Goal: Find specific page/section: Find specific page/section

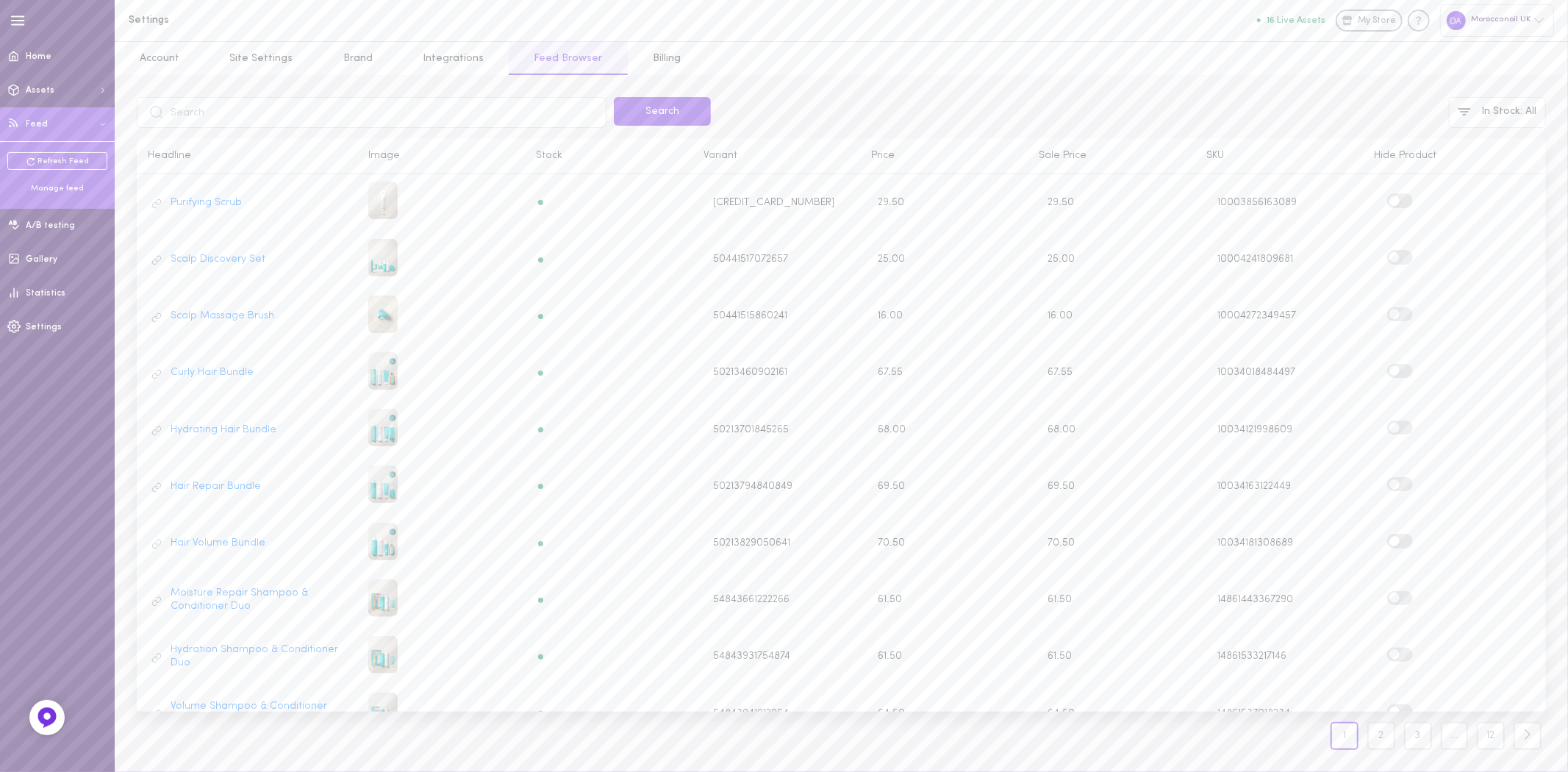
click at [217, 124] on input "text" at bounding box center [371, 112] width 470 height 31
type input "?"
click at [658, 118] on button "Search" at bounding box center [662, 111] width 97 height 28
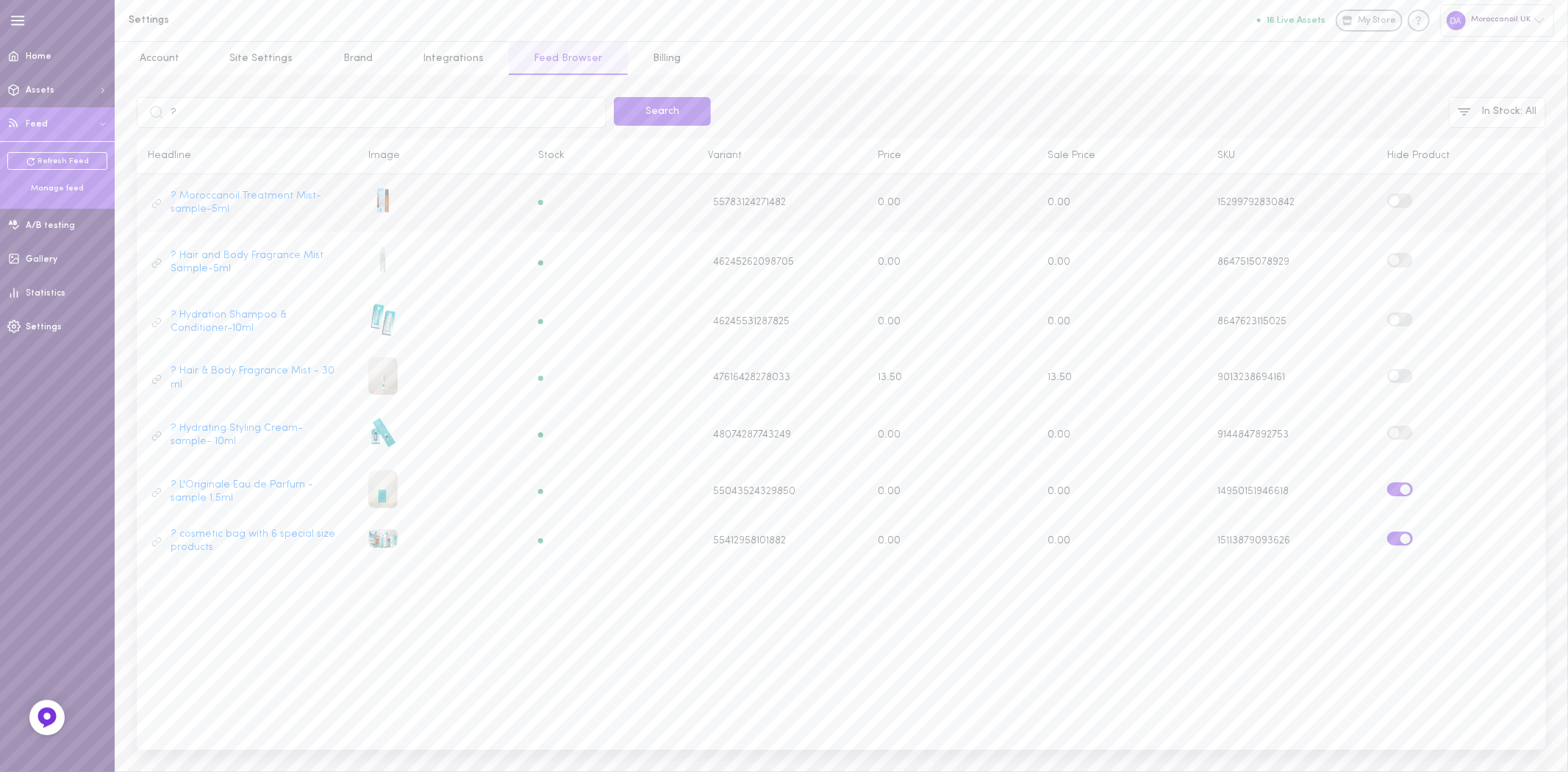
click at [1405, 199] on label at bounding box center [1400, 200] width 26 height 14
click at [0, 0] on input "checkbox" at bounding box center [0, 0] width 0 height 0
click at [1406, 258] on label at bounding box center [1400, 259] width 26 height 14
click at [0, 0] on input "checkbox" at bounding box center [0, 0] width 0 height 0
click at [1407, 317] on label at bounding box center [1400, 319] width 26 height 14
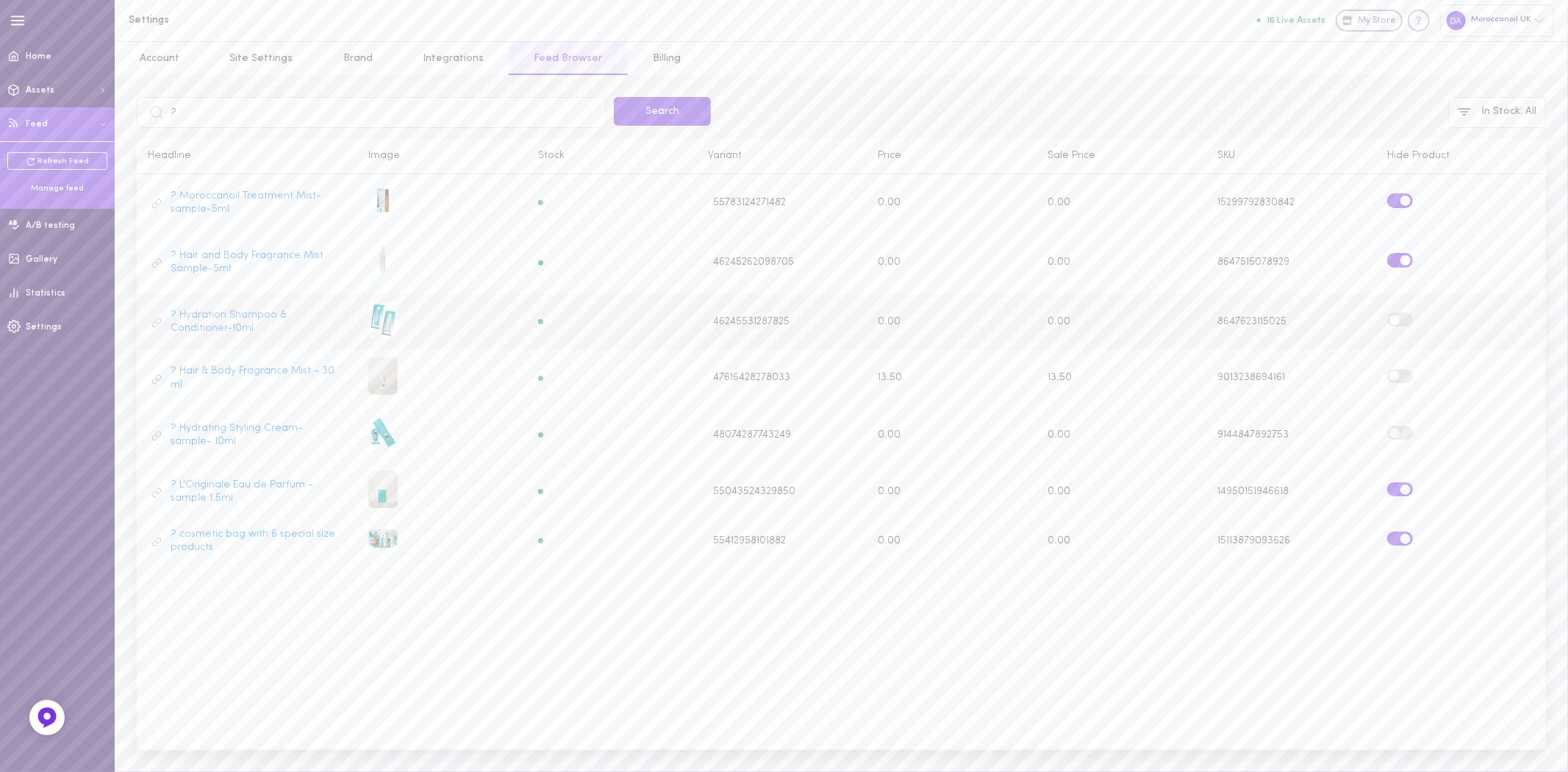
click at [0, 0] on input "checkbox" at bounding box center [0, 0] width 0 height 0
click at [1406, 380] on div at bounding box center [1462, 378] width 148 height 18
click at [1409, 429] on label at bounding box center [1400, 432] width 26 height 14
click at [0, 0] on input "checkbox" at bounding box center [0, 0] width 0 height 0
click at [1408, 370] on label at bounding box center [1400, 376] width 26 height 14
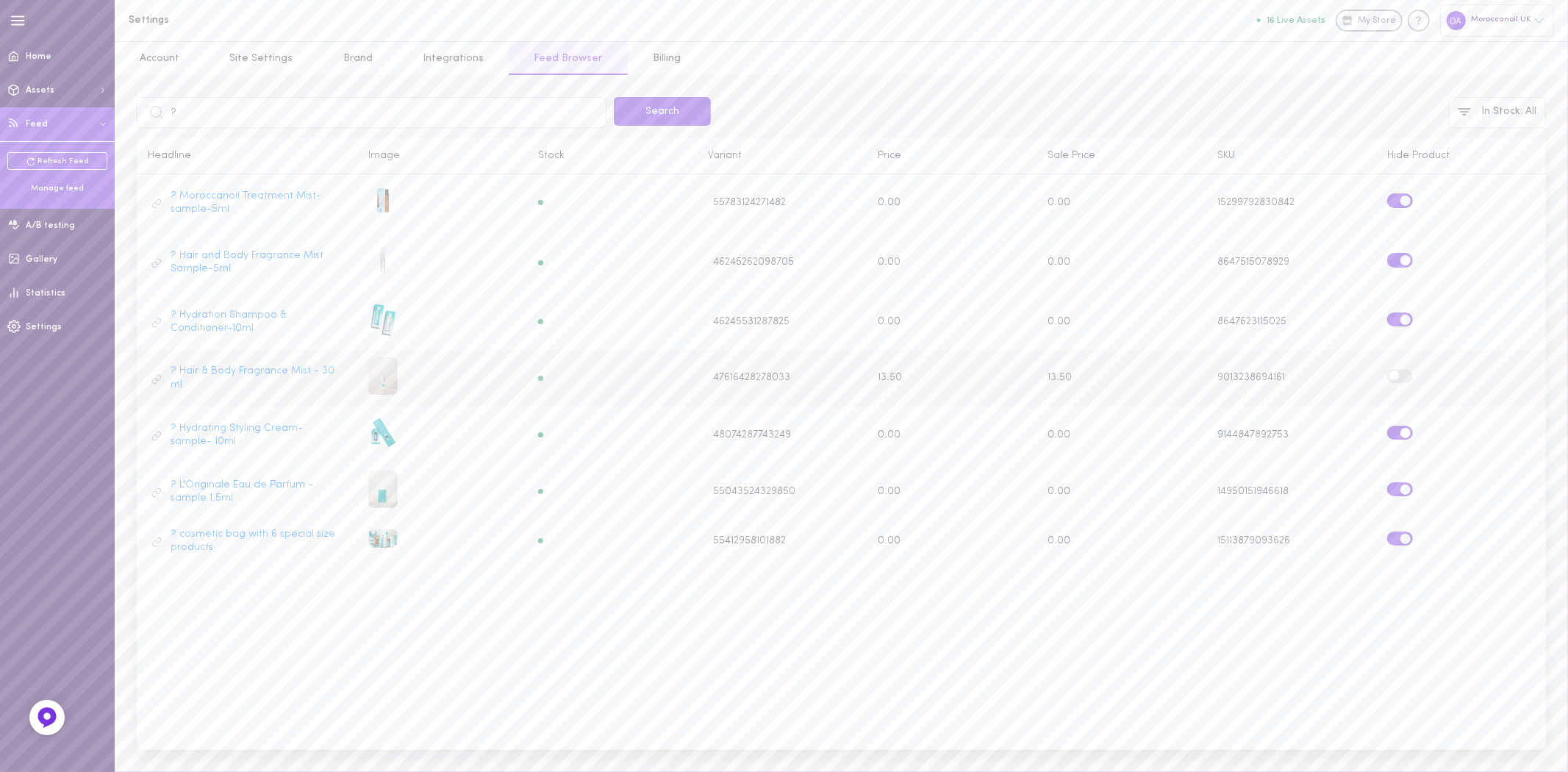
click at [0, 0] on input "checkbox" at bounding box center [0, 0] width 0 height 0
click at [847, 98] on div "? Search In Stock : All" at bounding box center [841, 112] width 1432 height 31
